Goal: Navigation & Orientation: Find specific page/section

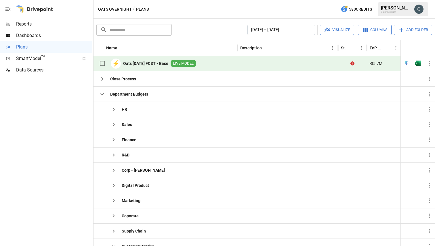
click at [38, 6] on div at bounding box center [34, 9] width 37 height 18
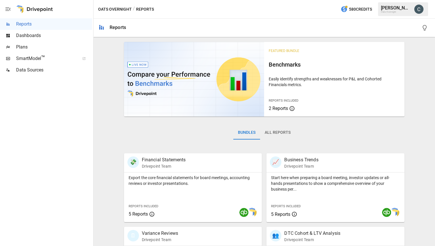
click at [41, 8] on div at bounding box center [34, 9] width 37 height 18
click at [38, 37] on span "Dashboards" at bounding box center [54, 35] width 76 height 7
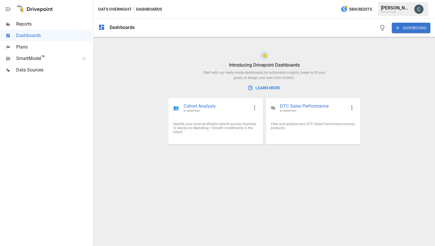
click at [105, 29] on div "Dashboards DASHBOARD" at bounding box center [263, 28] width 341 height 18
click at [119, 29] on div "Dashboards" at bounding box center [122, 27] width 25 height 5
click at [22, 50] on span "Plans" at bounding box center [54, 47] width 76 height 7
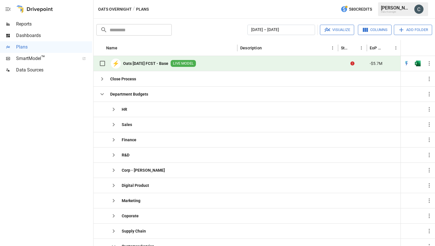
click at [190, 63] on span "LIVE MODEL" at bounding box center [182, 63] width 25 height 5
click at [214, 66] on div "⚡ Oats [DATE] FCST - Base LIVE MODEL" at bounding box center [165, 63] width 144 height 15
click at [190, 66] on span "LIVE MODEL" at bounding box center [182, 63] width 25 height 5
click at [352, 64] on icon "Error during sync." at bounding box center [352, 64] width 4 height 4
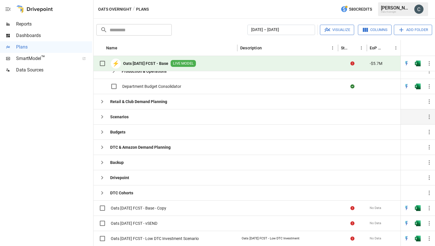
scroll to position [166, 0]
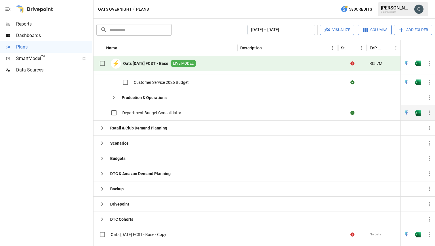
click at [222, 117] on div "Department Budget Consolidator" at bounding box center [165, 112] width 144 height 15
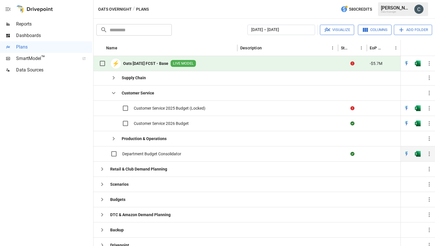
click at [165, 155] on span "Department Budget Consolidator" at bounding box center [151, 154] width 59 height 6
click at [7, 8] on icon "button" at bounding box center [8, 9] width 7 height 7
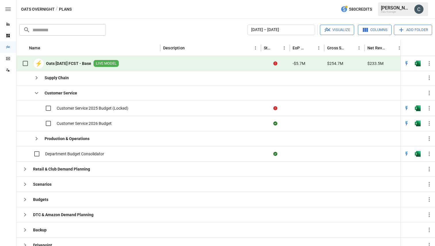
click at [7, 8] on icon "button" at bounding box center [8, 9] width 7 height 7
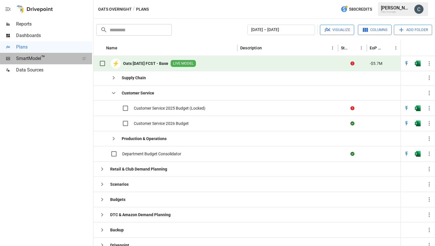
click at [19, 59] on span "SmartModel ™" at bounding box center [46, 58] width 60 height 7
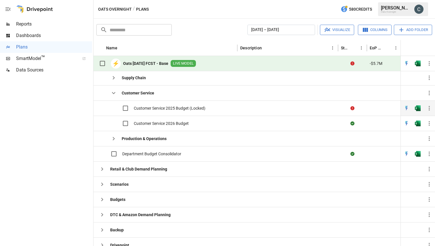
click at [148, 104] on div "Customer Service 2025 Budget (Locked)" at bounding box center [150, 108] width 109 height 12
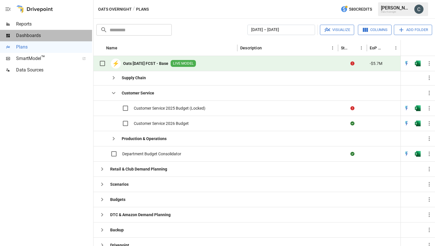
click at [16, 35] on div at bounding box center [8, 35] width 16 height 5
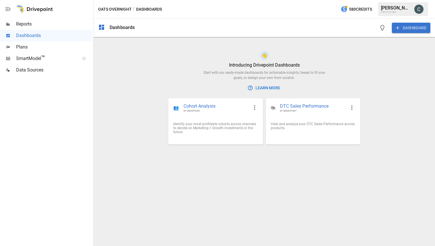
click at [116, 12] on button "Oats Overnight" at bounding box center [115, 9] width 34 height 7
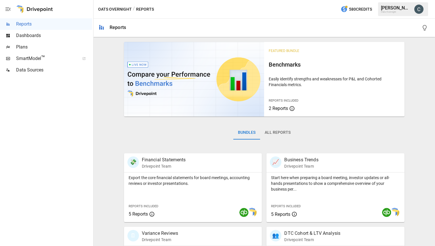
click at [18, 70] on span "Data Sources" at bounding box center [54, 70] width 76 height 7
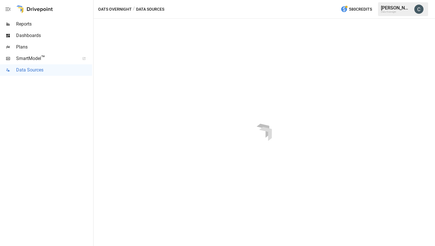
click at [18, 57] on span "SmartModel ™" at bounding box center [46, 58] width 60 height 7
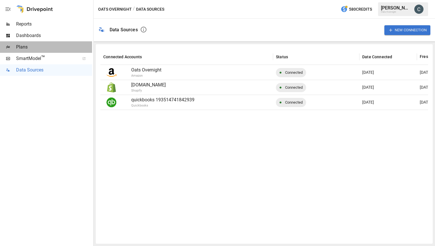
click at [24, 49] on span "Plans" at bounding box center [54, 47] width 76 height 7
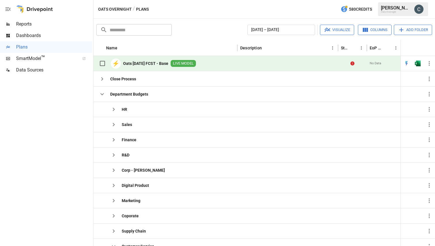
click at [168, 65] on b "Oats [DATE] FCST - Base" at bounding box center [145, 64] width 45 height 6
